Goal: Information Seeking & Learning: Check status

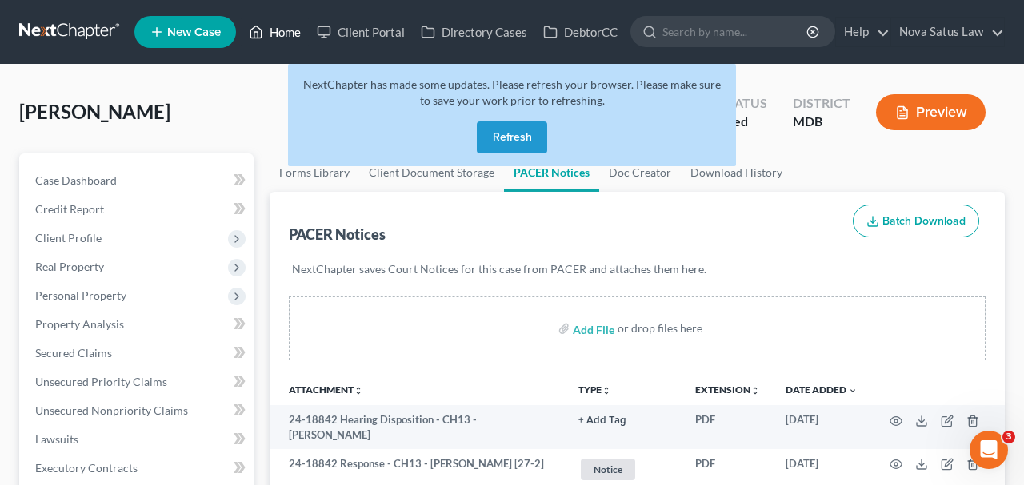
click at [298, 34] on link "Home" at bounding box center [275, 32] width 68 height 29
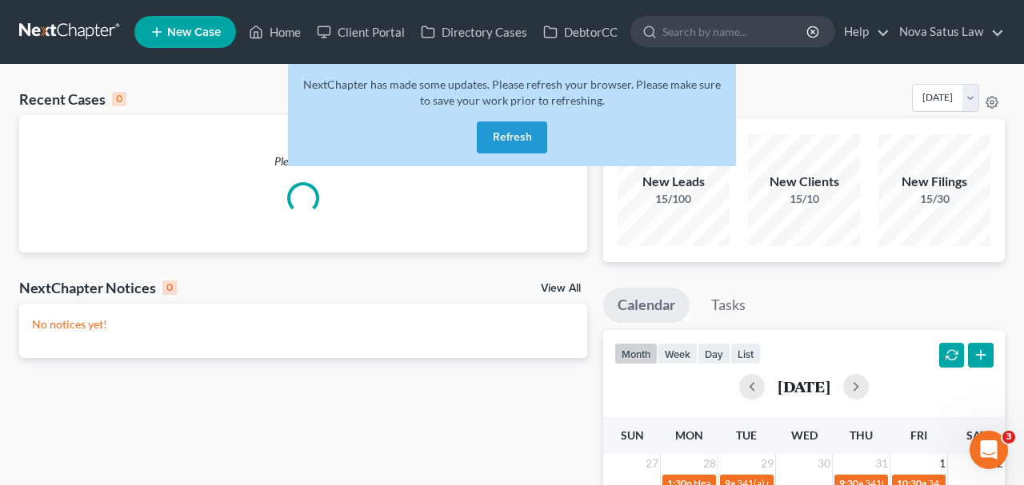
click at [509, 142] on button "Refresh" at bounding box center [512, 138] width 70 height 32
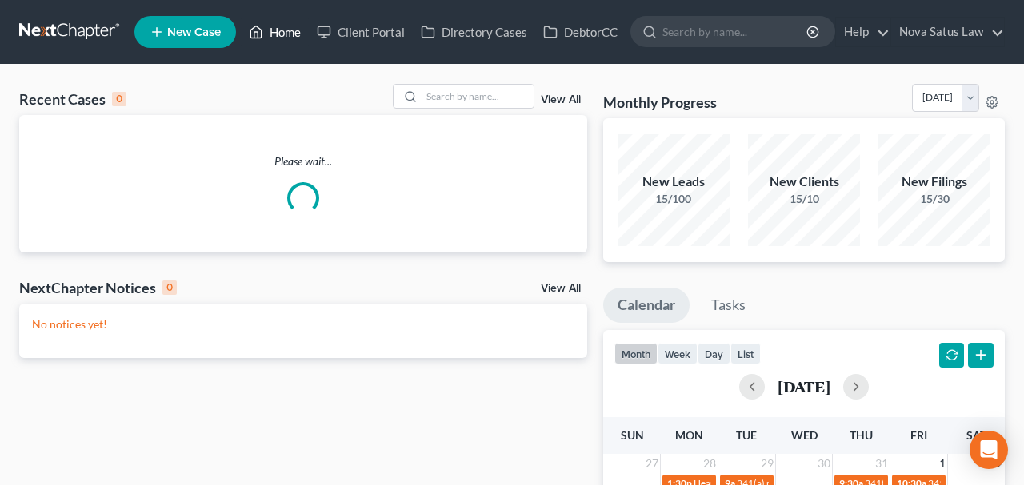
click at [290, 38] on link "Home" at bounding box center [275, 32] width 68 height 29
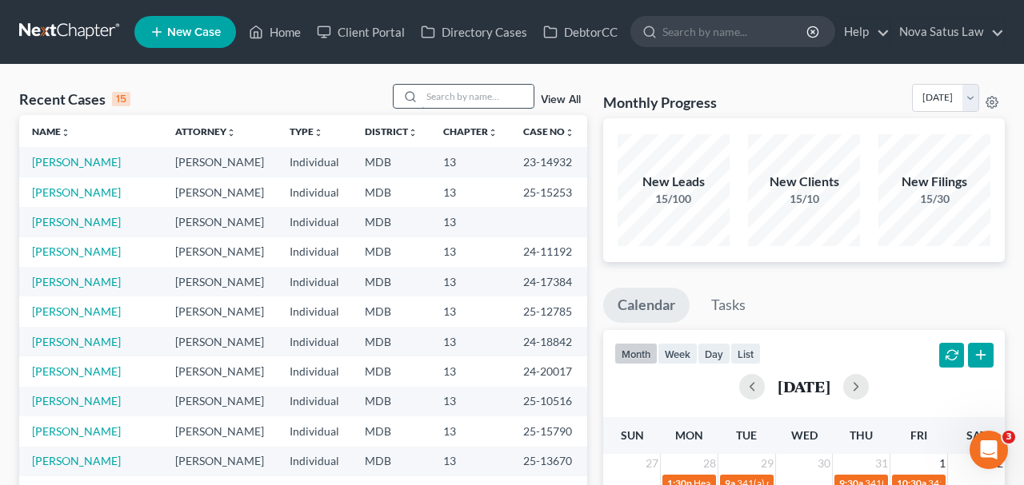
click at [466, 97] on input "search" at bounding box center [477, 96] width 112 height 23
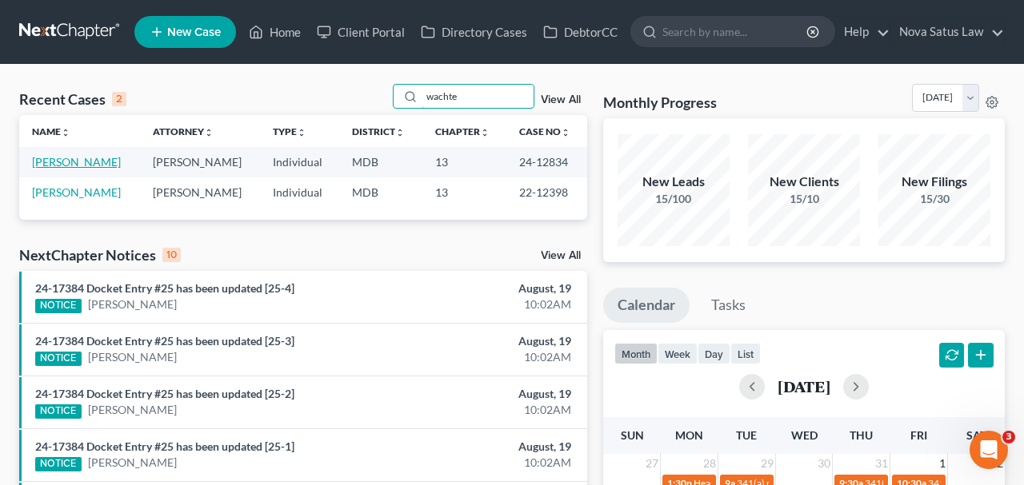
type input "wachte"
click at [97, 162] on link "Wachter, David" at bounding box center [76, 162] width 89 height 14
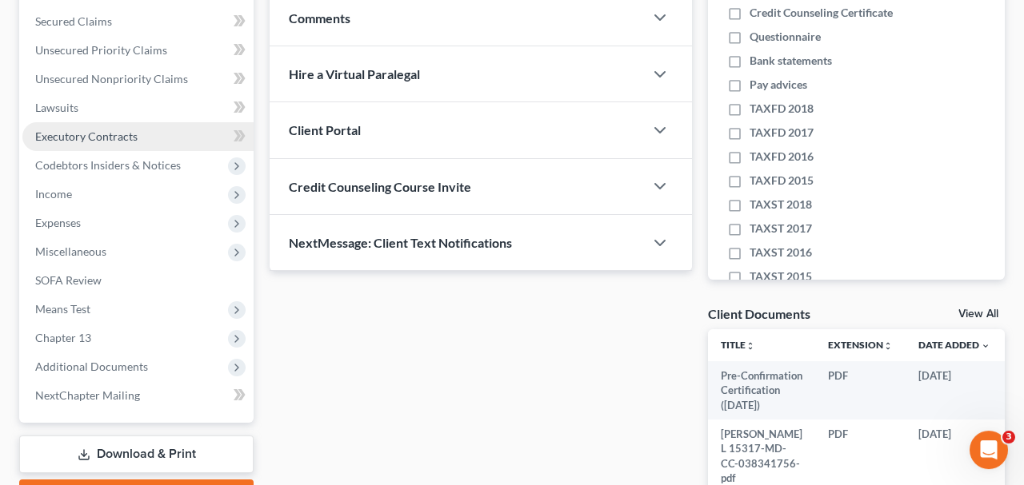
scroll to position [333, 0]
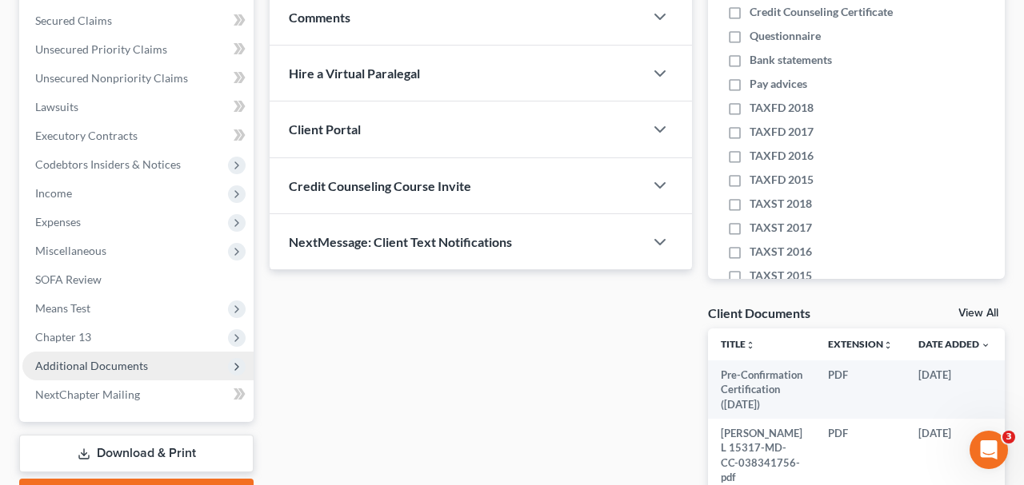
click at [147, 361] on span "Additional Documents" at bounding box center [137, 366] width 231 height 29
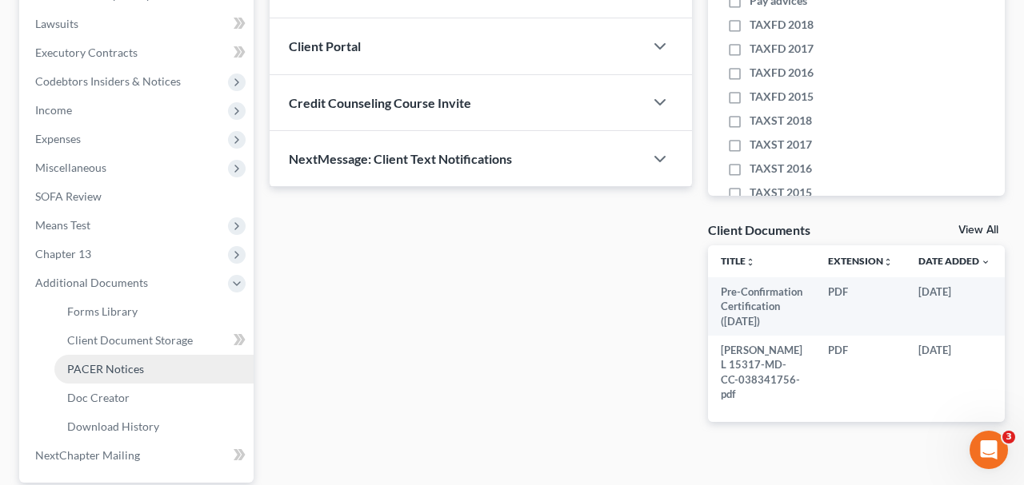
click at [132, 367] on span "PACER Notices" at bounding box center [105, 369] width 77 height 14
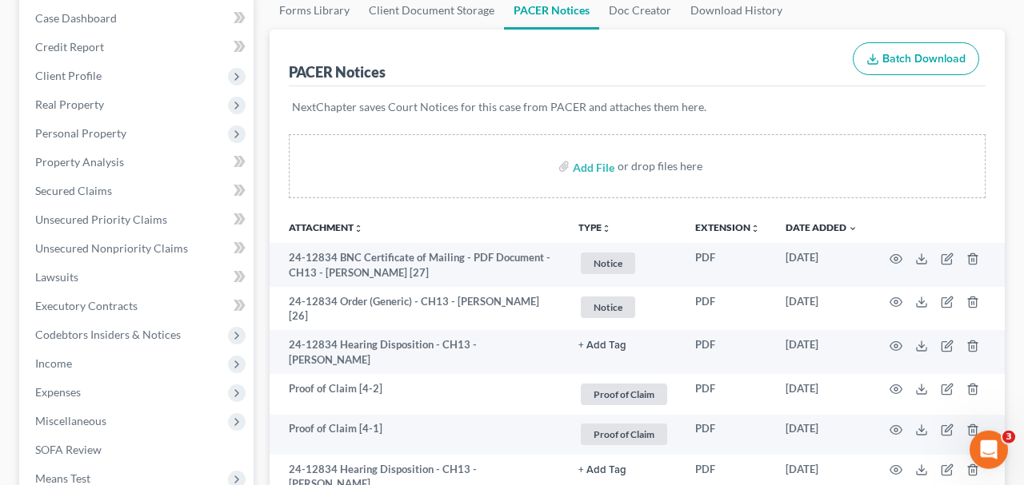
scroll to position [166, 0]
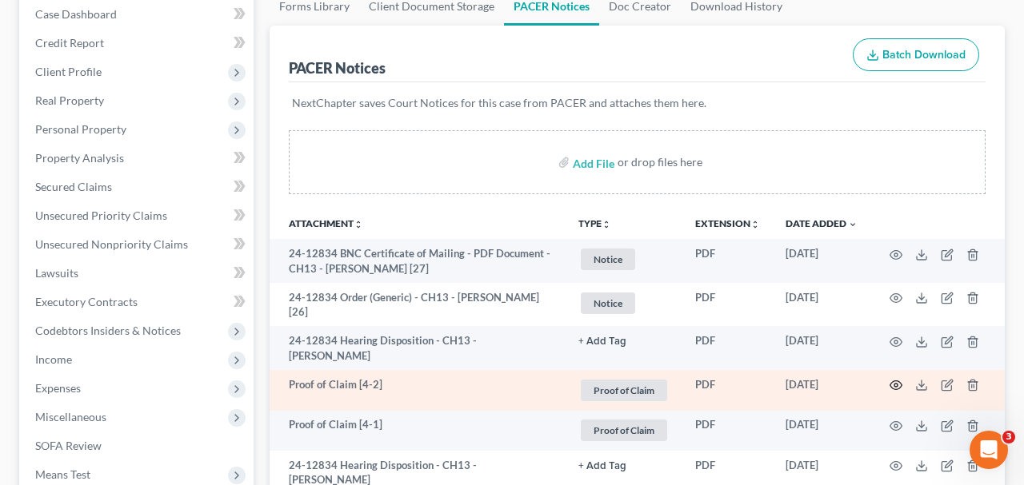
click at [895, 384] on circle "button" at bounding box center [895, 385] width 3 height 3
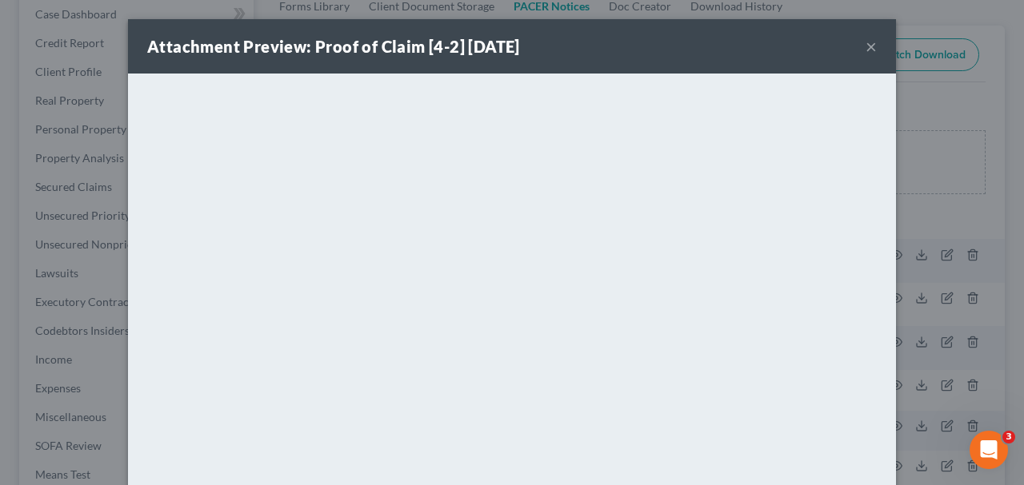
click at [867, 46] on button "×" at bounding box center [870, 46] width 11 height 19
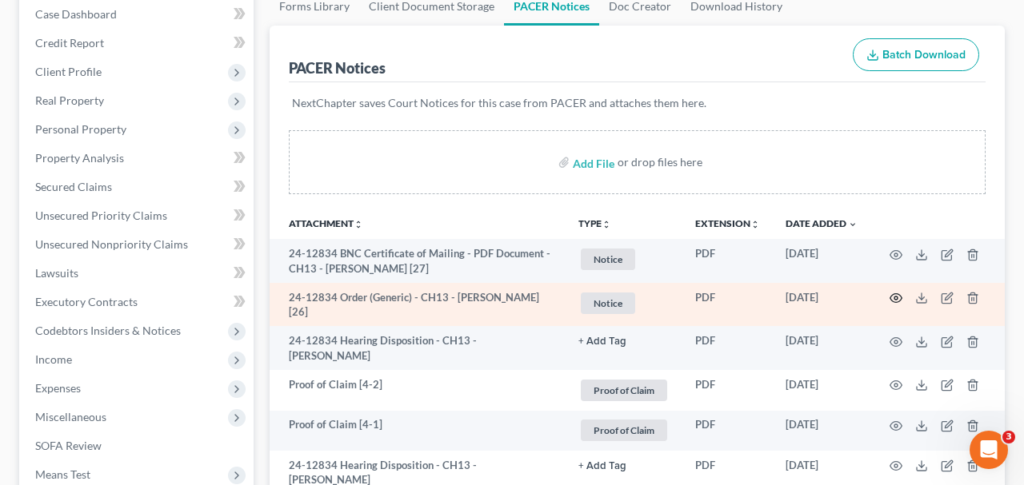
click at [892, 292] on icon "button" at bounding box center [895, 298] width 13 height 13
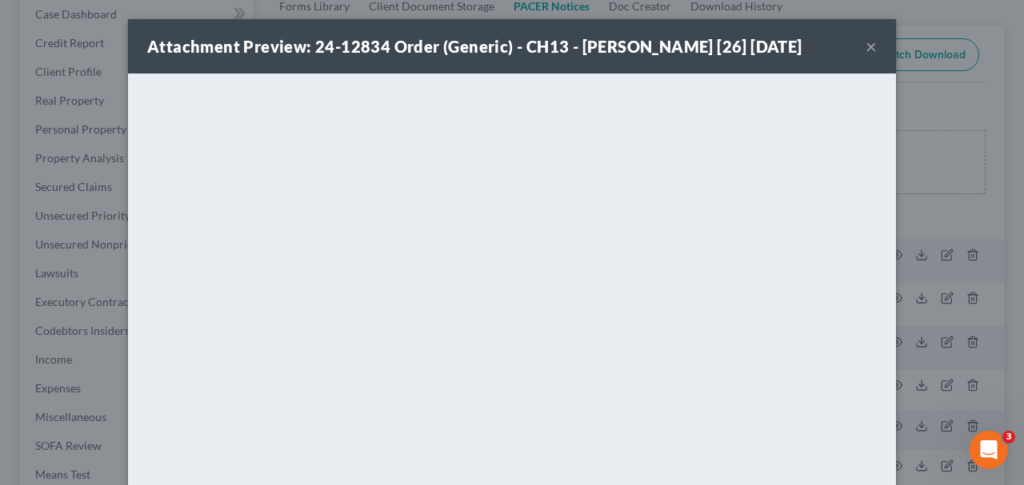
click at [869, 46] on button "×" at bounding box center [870, 46] width 11 height 19
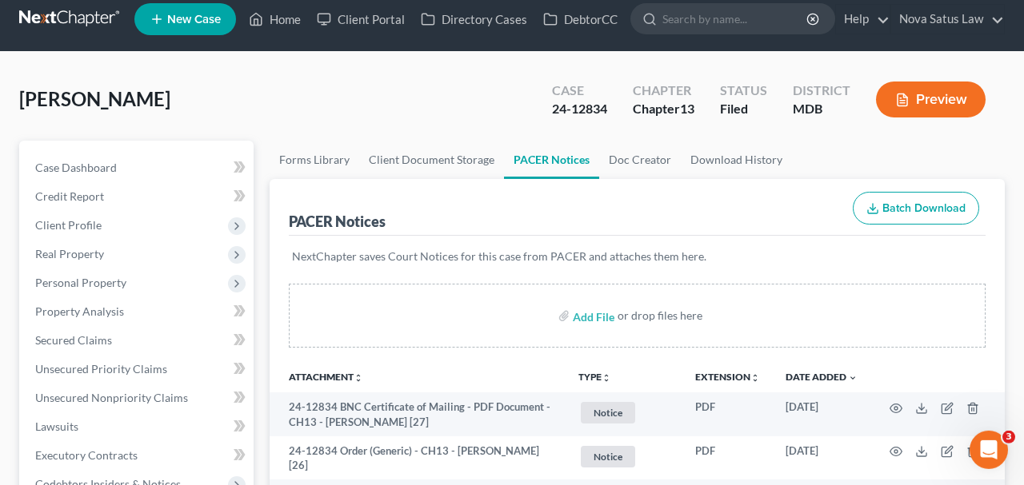
scroll to position [0, 0]
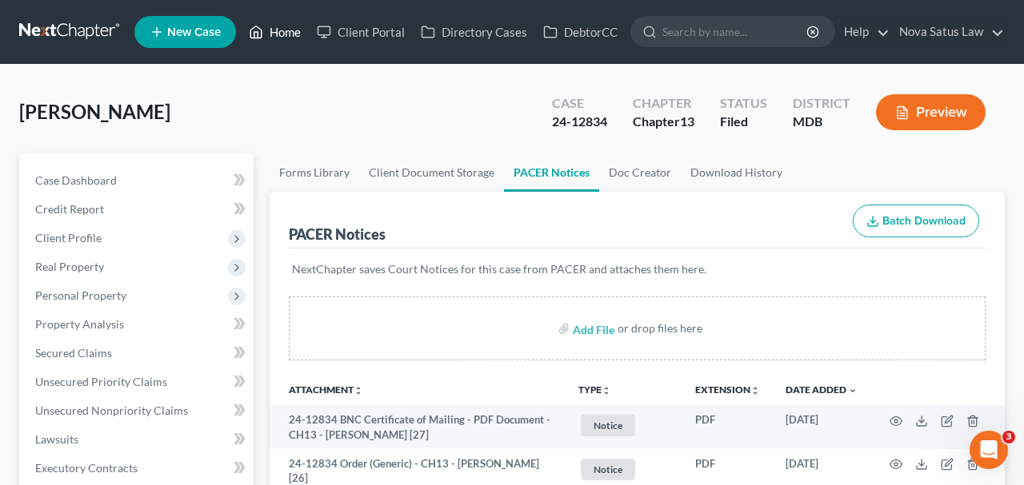
click at [282, 30] on link "Home" at bounding box center [275, 32] width 68 height 29
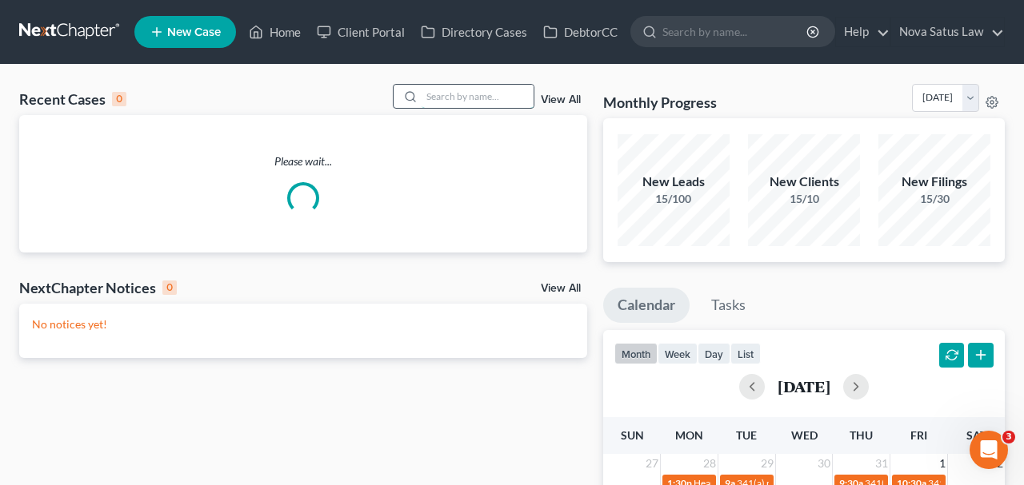
click at [484, 92] on input "search" at bounding box center [477, 96] width 112 height 23
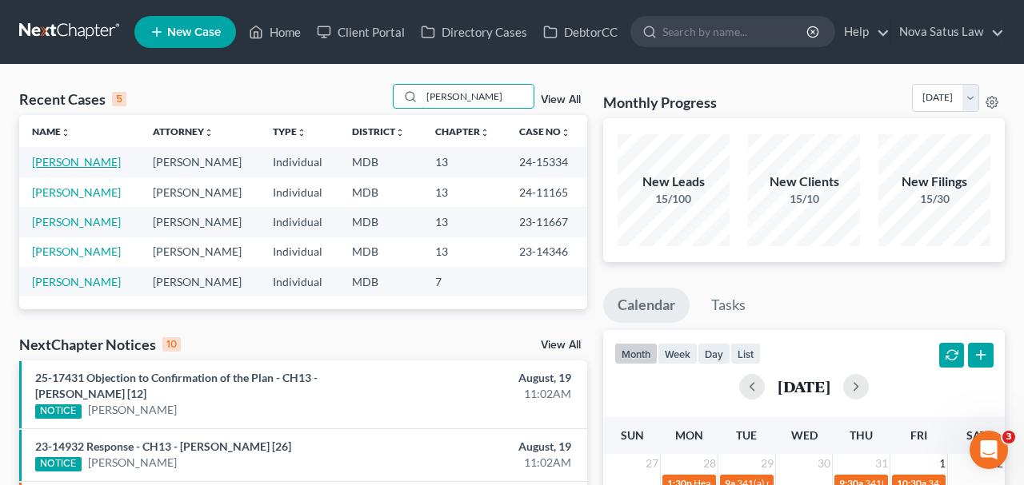
type input "miller"
click at [100, 162] on link "Miller, Matthew" at bounding box center [76, 162] width 89 height 14
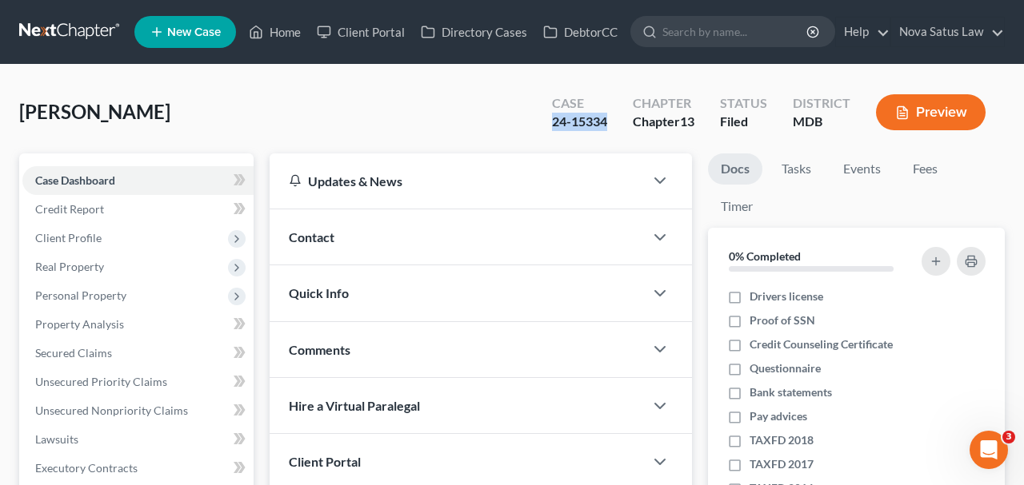
drag, startPoint x: 549, startPoint y: 120, endPoint x: 605, endPoint y: 118, distance: 56.0
click at [605, 118] on div "Case 24-15334" at bounding box center [579, 113] width 81 height 47
copy div "24-15334"
click at [282, 38] on link "Home" at bounding box center [275, 32] width 68 height 29
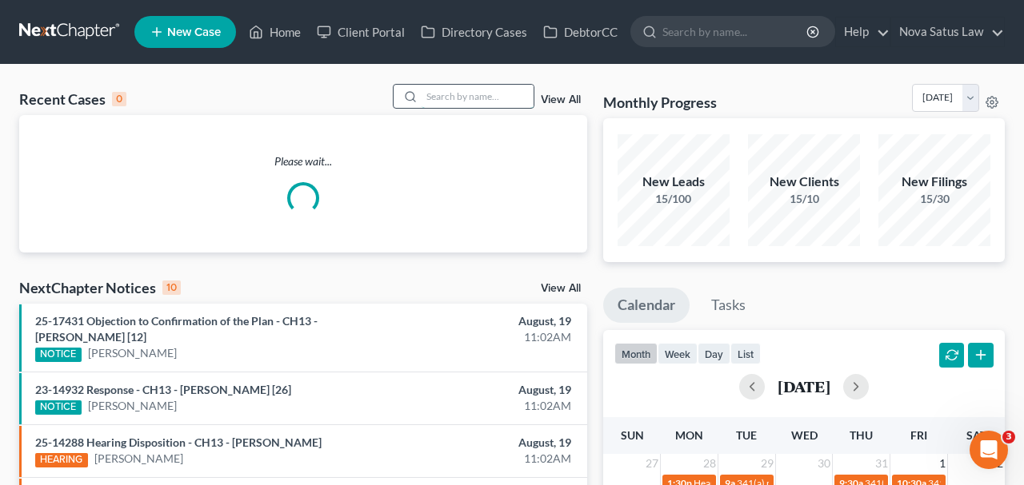
click at [471, 97] on input "search" at bounding box center [477, 96] width 112 height 23
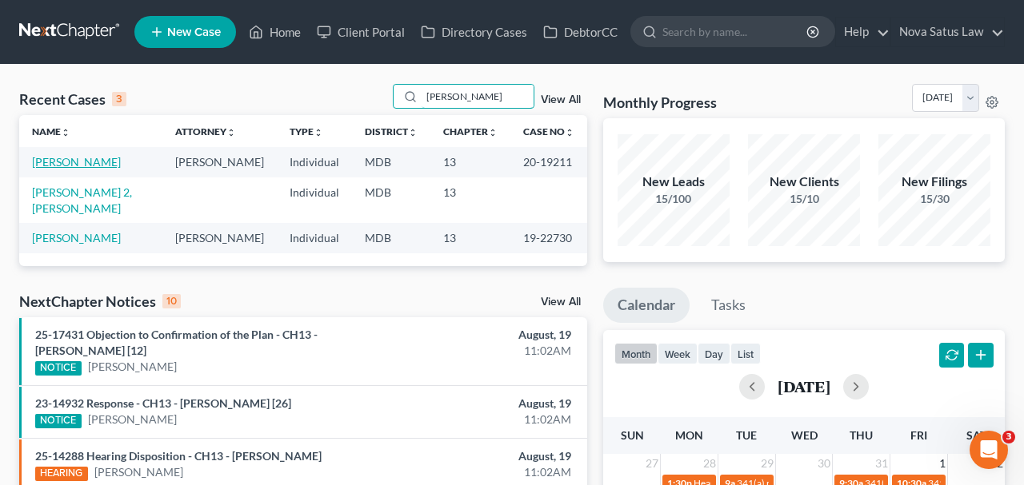
type input "fetty"
click at [60, 159] on link "Fetty, Lee" at bounding box center [76, 162] width 89 height 14
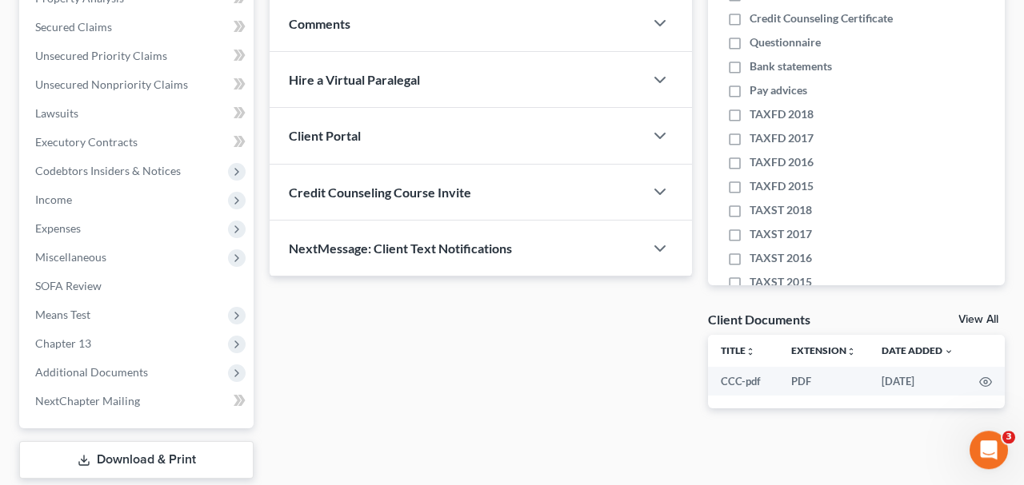
scroll to position [333, 0]
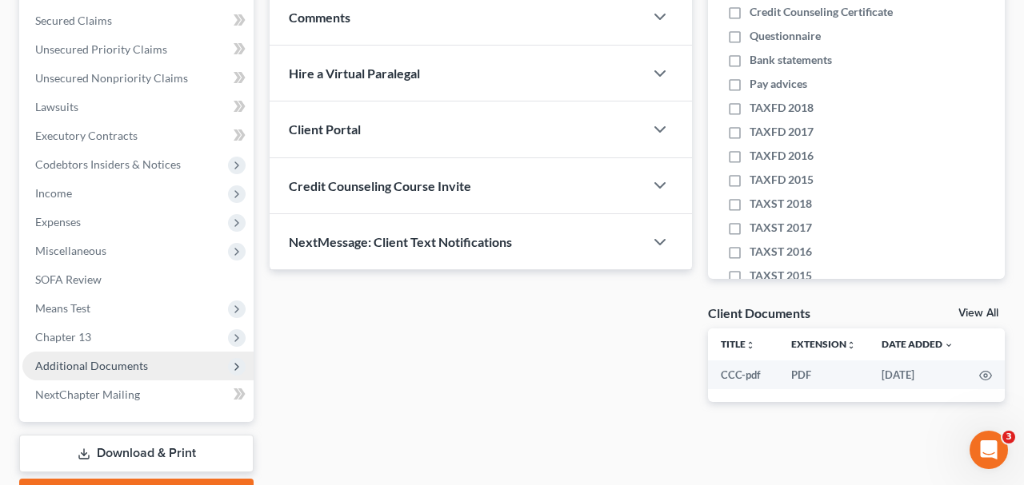
click at [126, 370] on span "Additional Documents" at bounding box center [91, 366] width 113 height 14
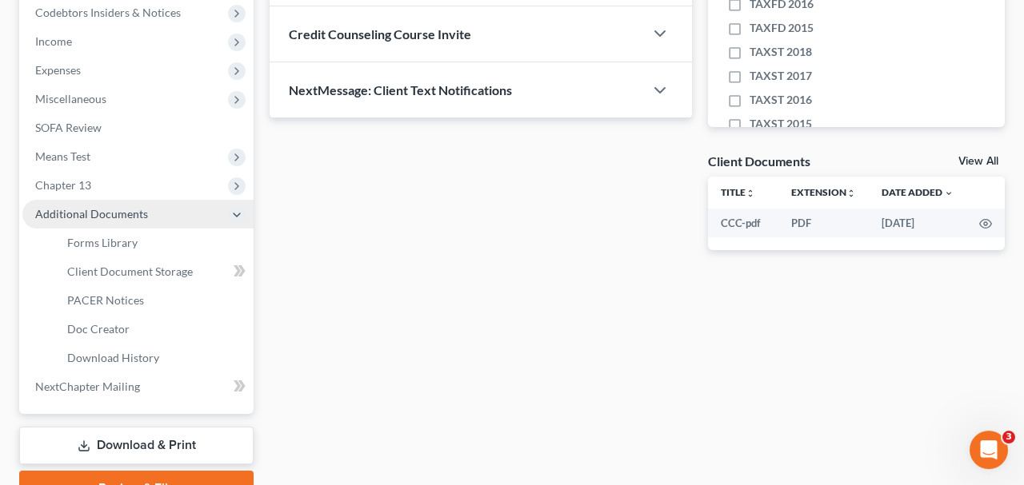
scroll to position [499, 0]
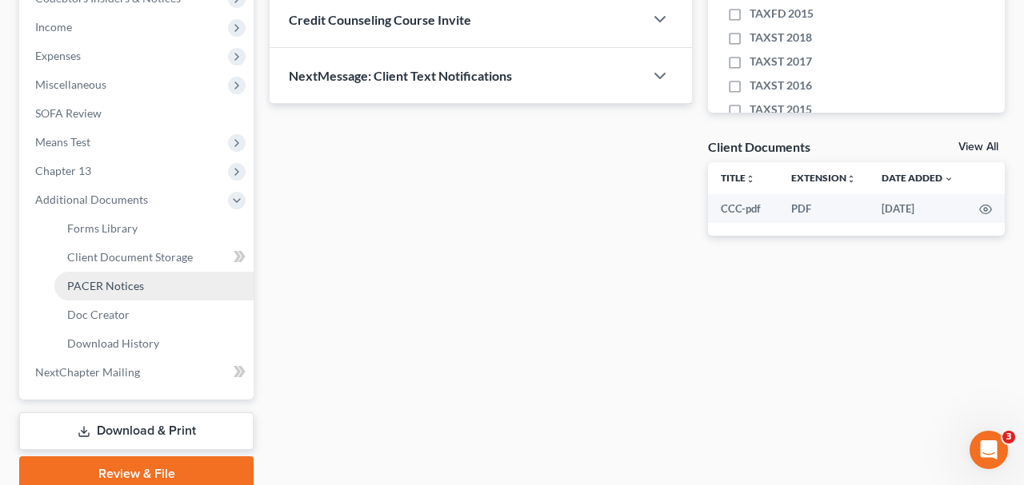
click at [122, 290] on span "PACER Notices" at bounding box center [105, 286] width 77 height 14
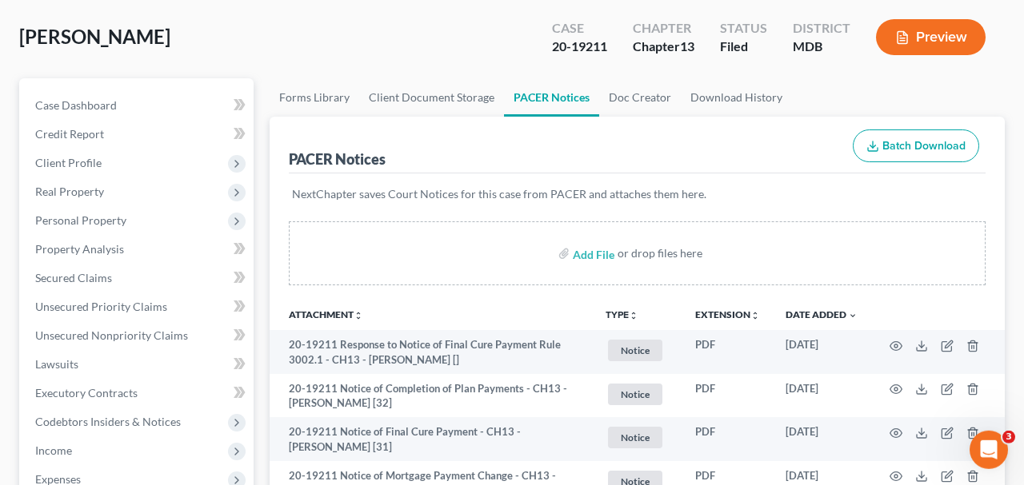
scroll to position [83, 0]
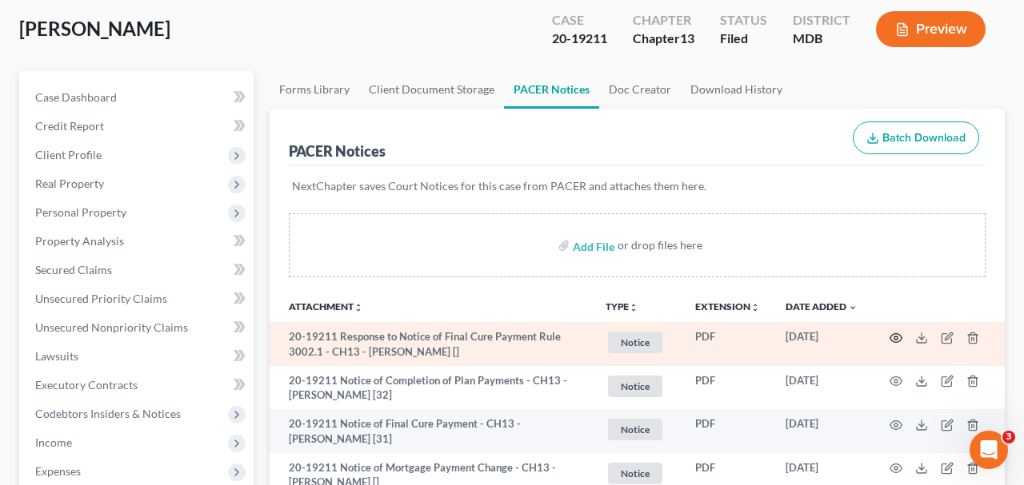
click at [892, 332] on icon "button" at bounding box center [895, 338] width 13 height 13
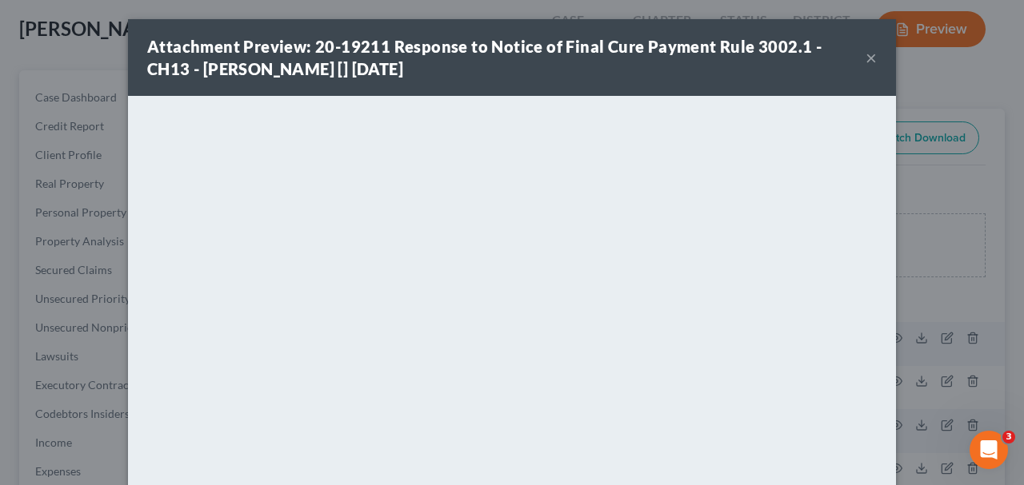
click at [868, 63] on button "×" at bounding box center [870, 57] width 11 height 19
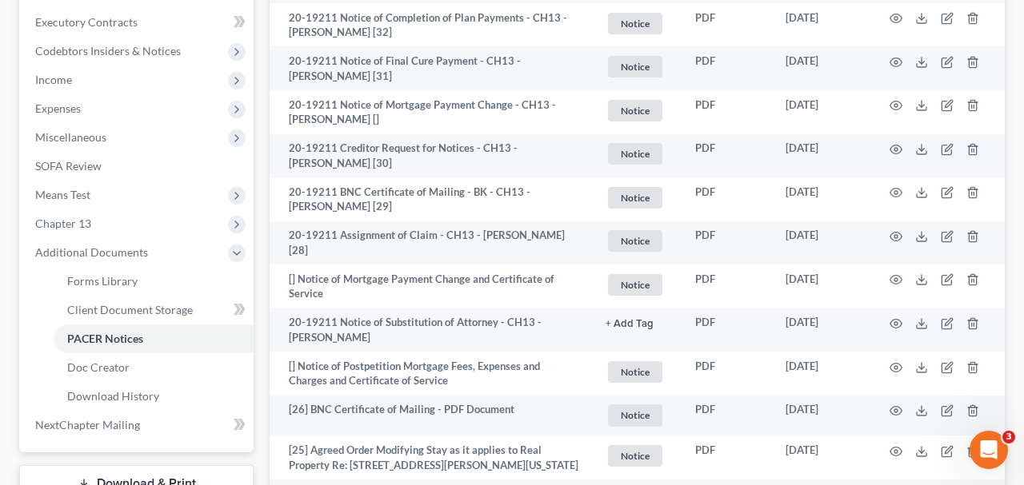
scroll to position [0, 0]
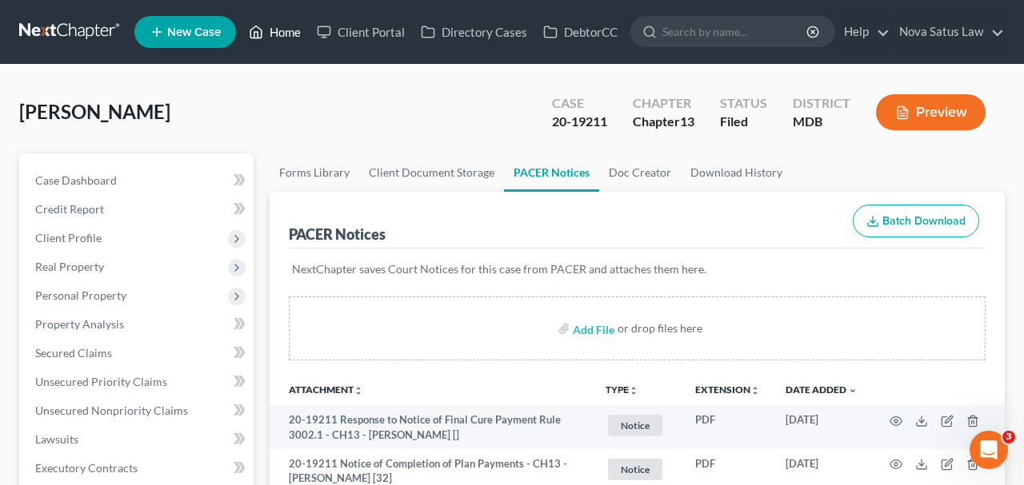
click at [281, 42] on link "Home" at bounding box center [275, 32] width 68 height 29
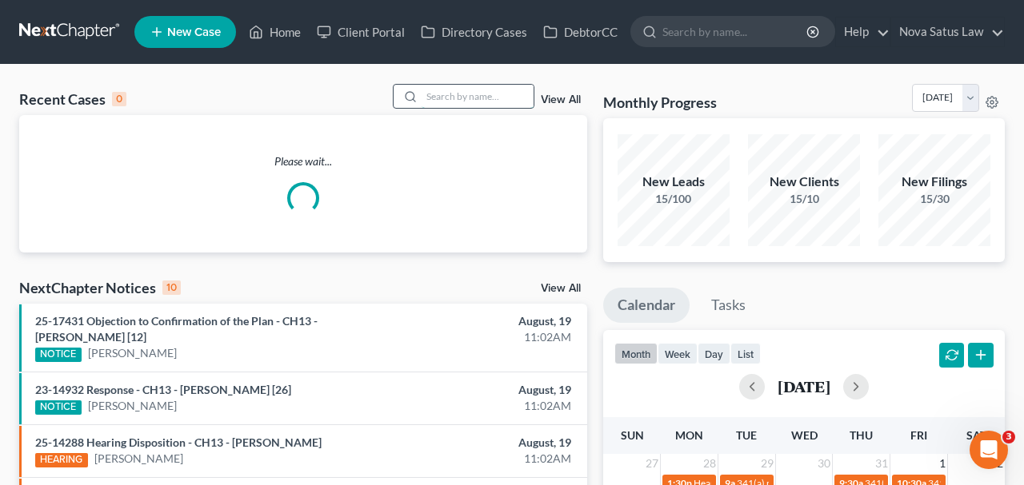
click at [443, 98] on input "search" at bounding box center [477, 96] width 112 height 23
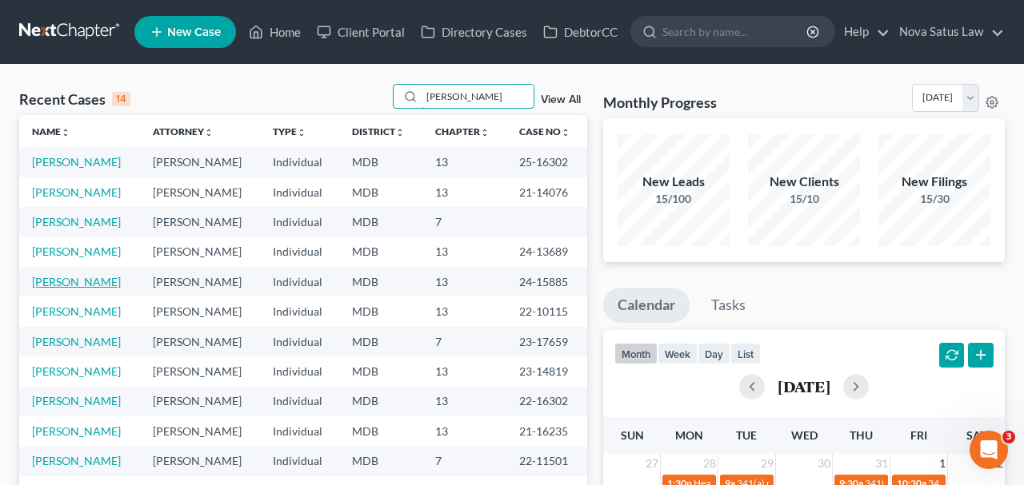
type input "edwards"
click at [81, 279] on link "Edwards, Ranjit" at bounding box center [76, 282] width 89 height 14
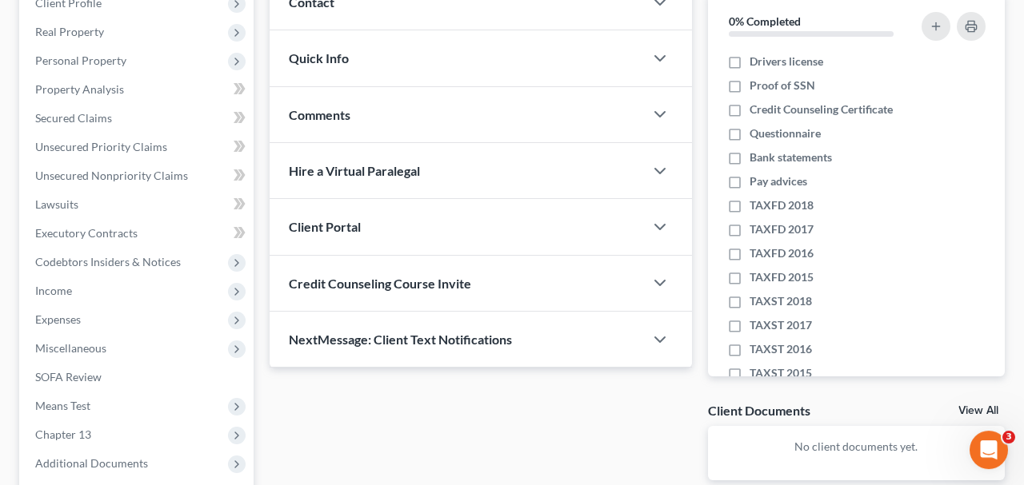
scroll to position [333, 0]
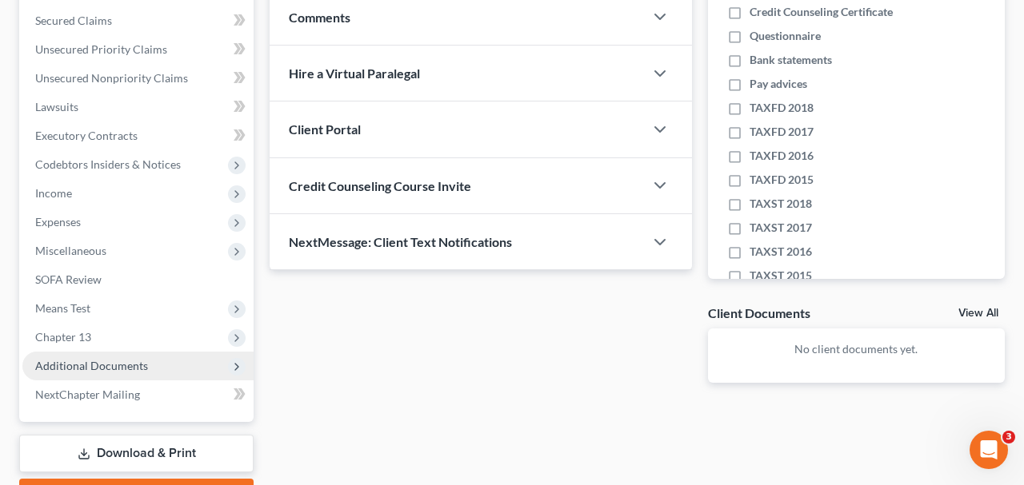
click at [122, 362] on span "Additional Documents" at bounding box center [91, 366] width 113 height 14
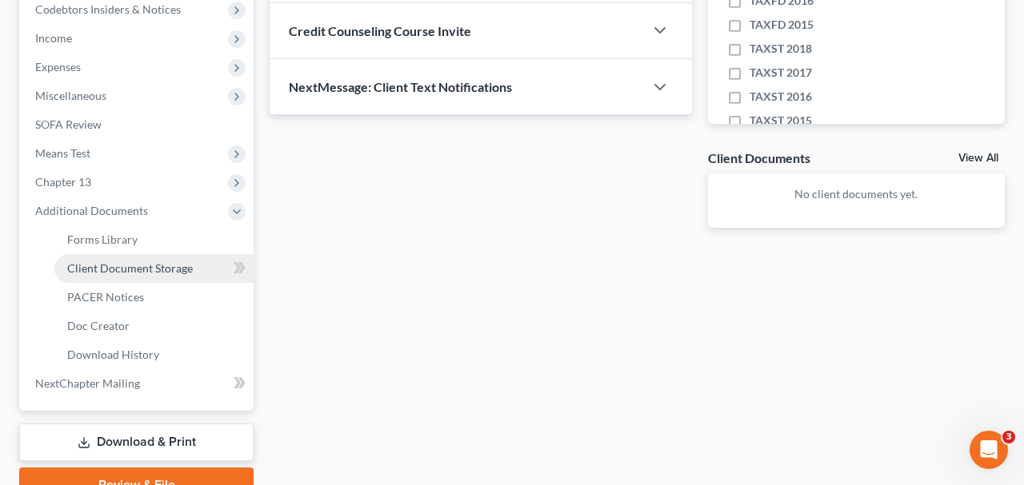
scroll to position [499, 0]
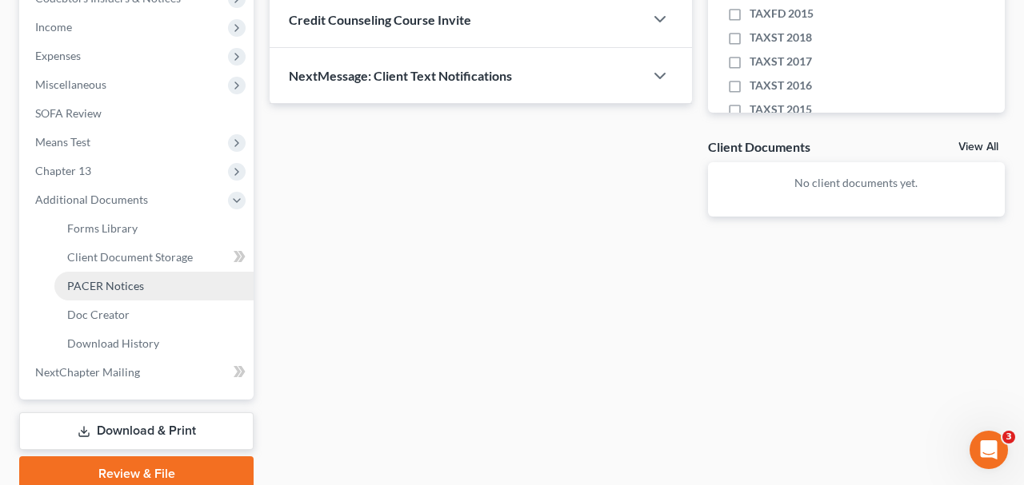
click at [110, 287] on span "PACER Notices" at bounding box center [105, 286] width 77 height 14
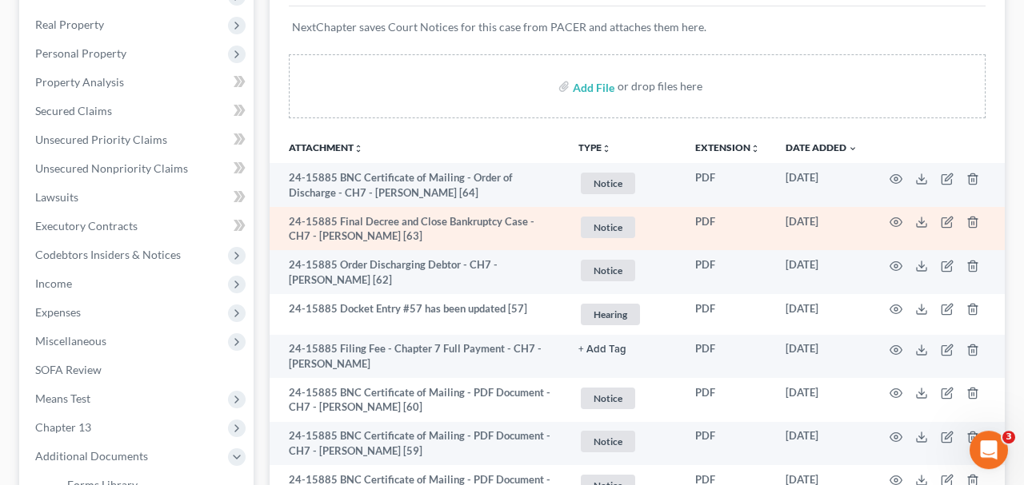
scroll to position [250, 0]
